Goal: Use online tool/utility: Use online tool/utility

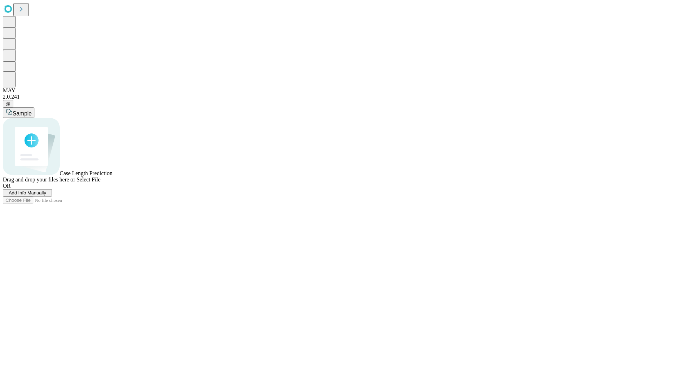
click at [46, 195] on span "Add Info Manually" at bounding box center [28, 192] width 38 height 5
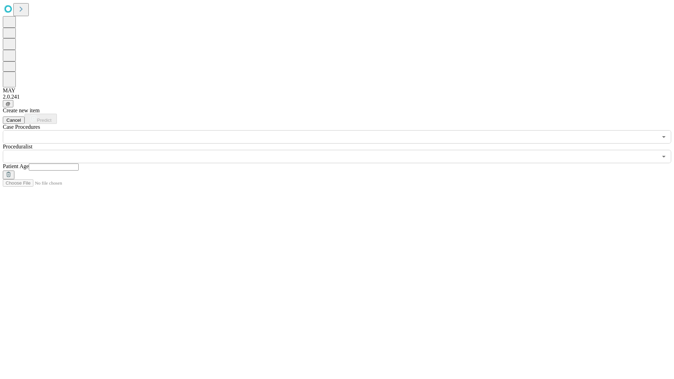
click at [79, 163] on input "text" at bounding box center [54, 166] width 50 height 7
type input "**"
click at [342, 150] on input "text" at bounding box center [330, 156] width 654 height 13
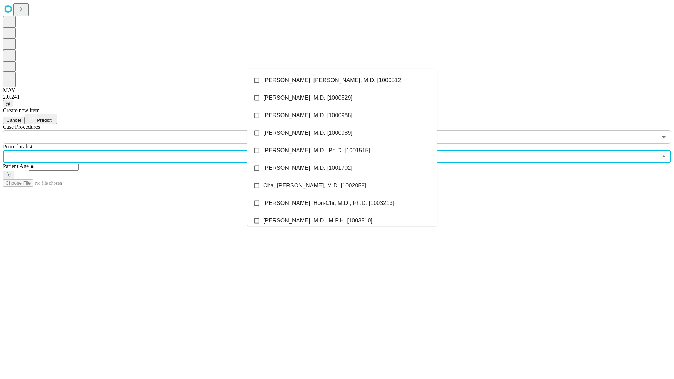
click at [342, 80] on li "[PERSON_NAME], [PERSON_NAME], M.D. [1000512]" at bounding box center [341, 81] width 189 height 18
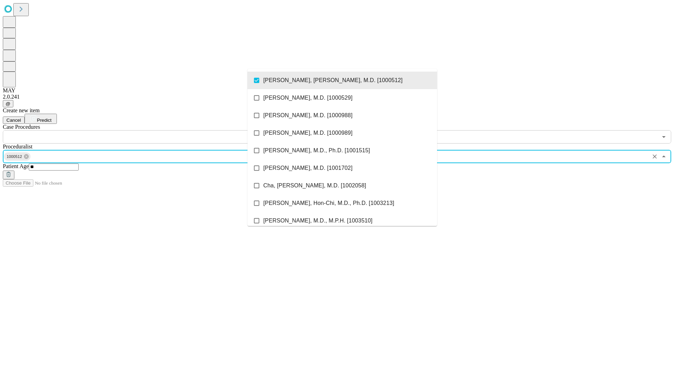
click at [147, 130] on input "text" at bounding box center [330, 136] width 654 height 13
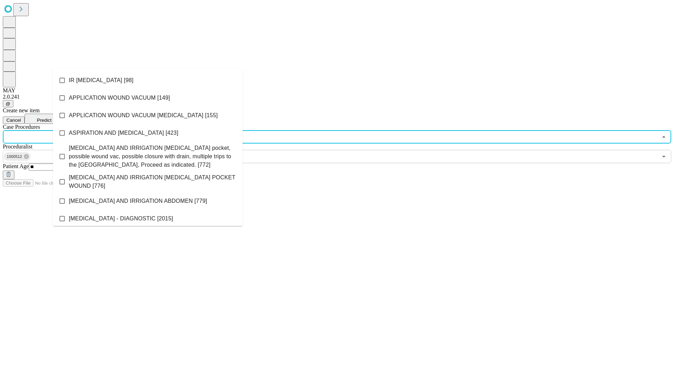
click at [148, 80] on li "IR [MEDICAL_DATA] [98]" at bounding box center [147, 81] width 189 height 18
click at [51, 118] on span "Predict" at bounding box center [44, 120] width 14 height 5
